Goal: Information Seeking & Learning: Learn about a topic

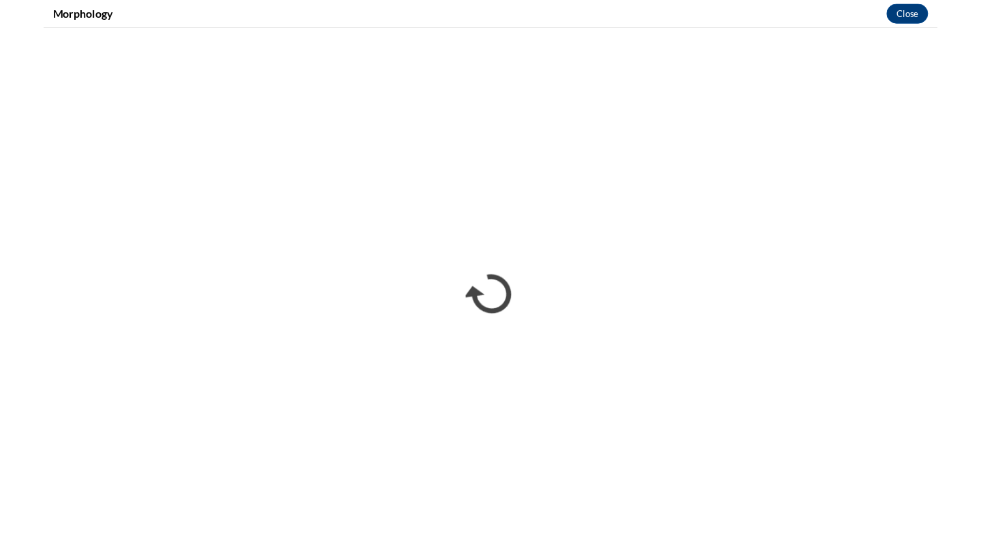
scroll to position [608, 0]
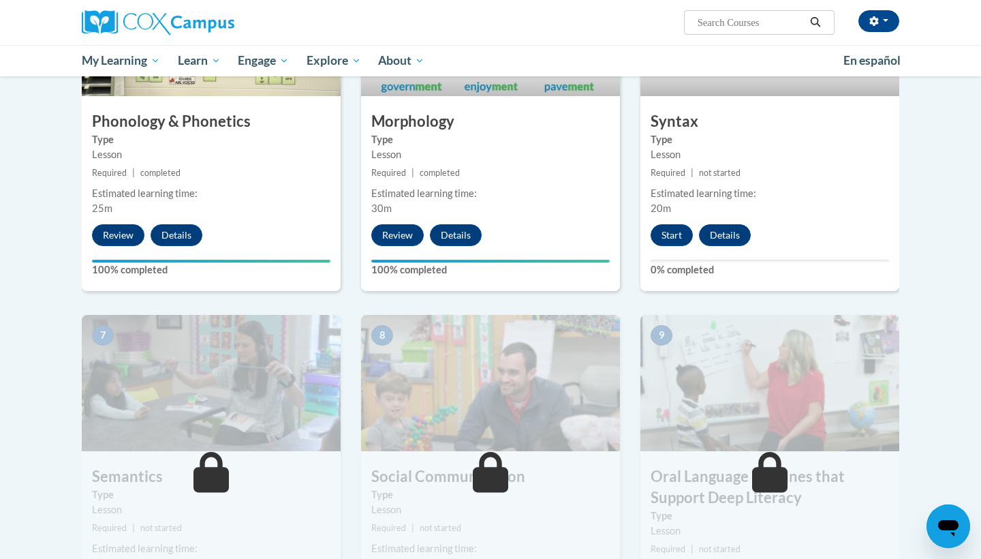
scroll to position [786, 0]
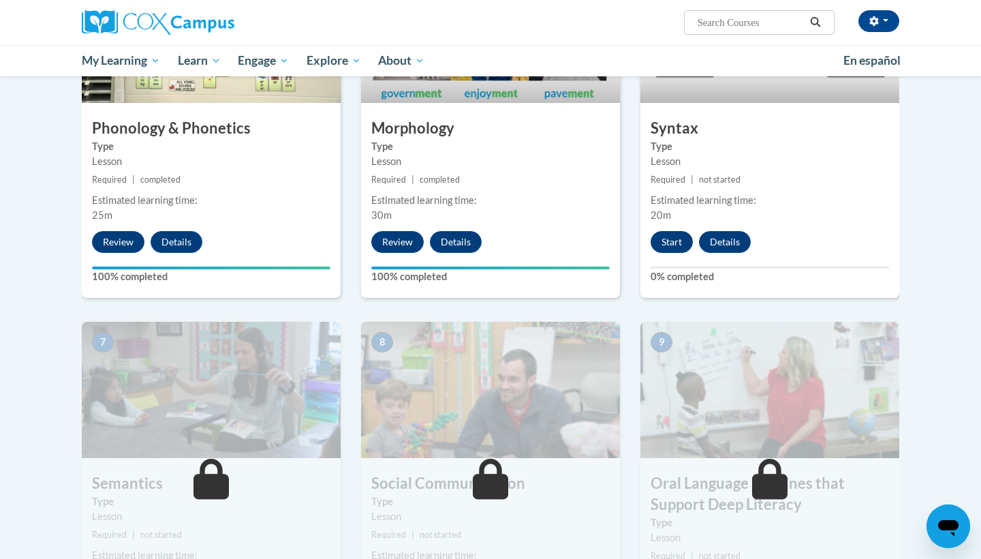
click at [683, 240] on button "Start" at bounding box center [671, 242] width 42 height 22
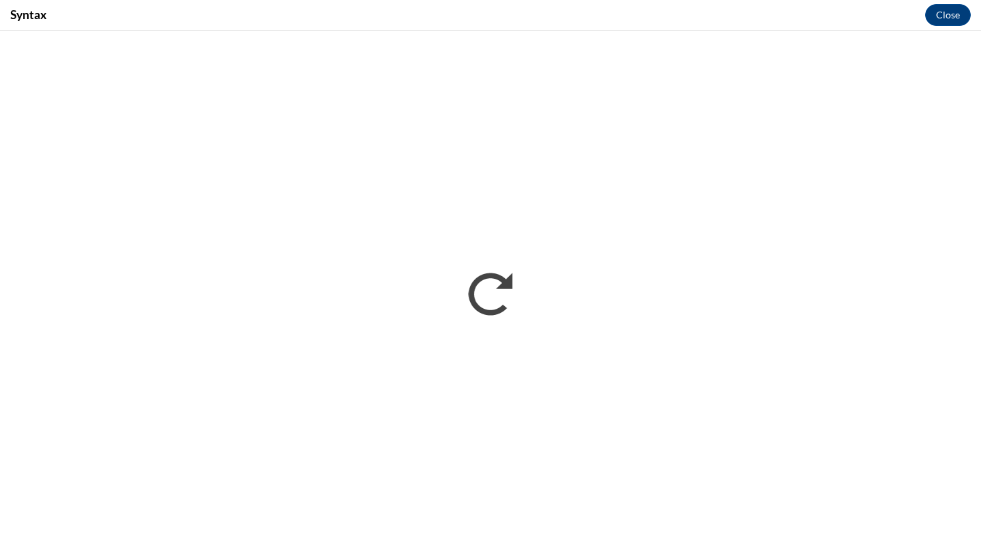
scroll to position [0, 0]
